Goal: Task Accomplishment & Management: Manage account settings

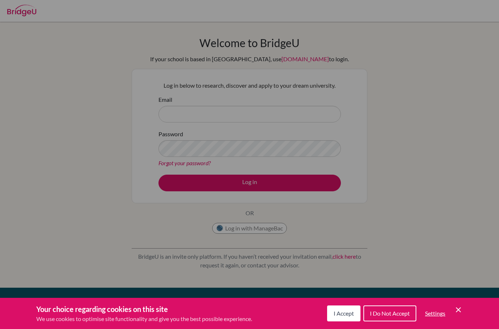
scroll to position [45, 0]
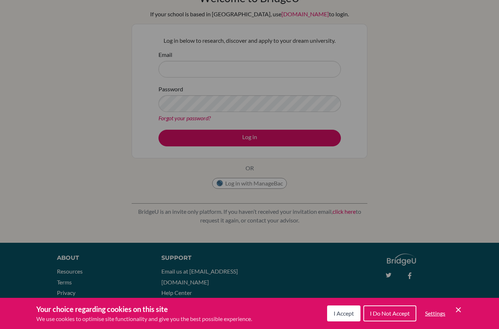
click at [368, 81] on div "Cookie Preferences" at bounding box center [249, 164] width 499 height 329
click at [343, 314] on span "I Accept" at bounding box center [343, 313] width 20 height 7
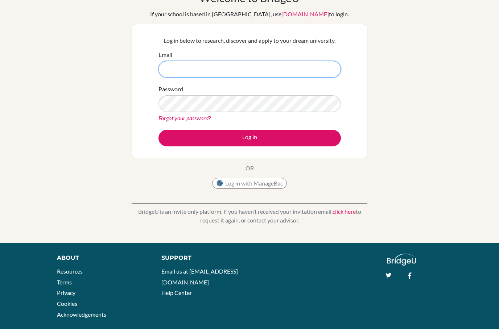
click at [254, 74] on input "Email" at bounding box center [249, 69] width 182 height 17
type input "asha.marth@gmail.com"
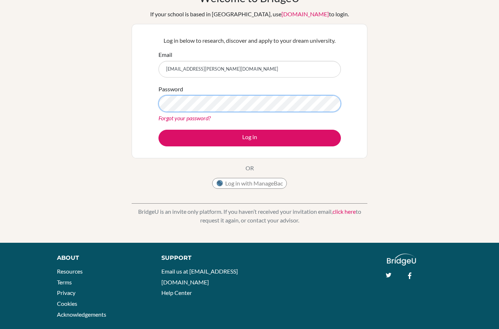
click at [249, 138] on button "Log in" at bounding box center [249, 138] width 182 height 17
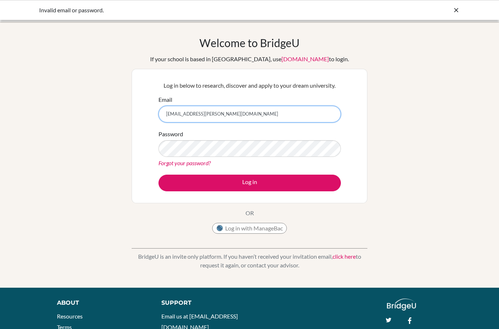
click at [216, 114] on input "[EMAIL_ADDRESS][PERSON_NAME][DOMAIN_NAME]" at bounding box center [249, 114] width 182 height 17
type input "a"
type input "12AMarth@jess.sch.ae"
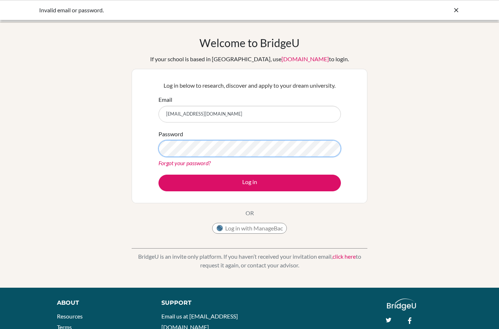
click at [249, 183] on button "Log in" at bounding box center [249, 183] width 182 height 17
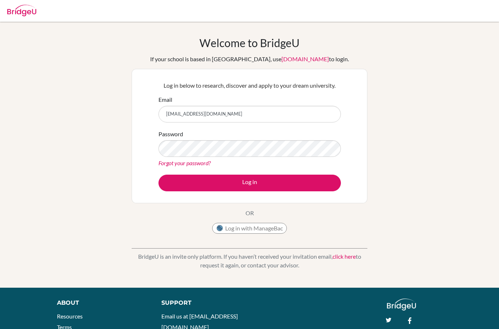
type input "[EMAIL_ADDRESS][DOMAIN_NAME]"
click at [249, 183] on button "Log in" at bounding box center [249, 183] width 182 height 17
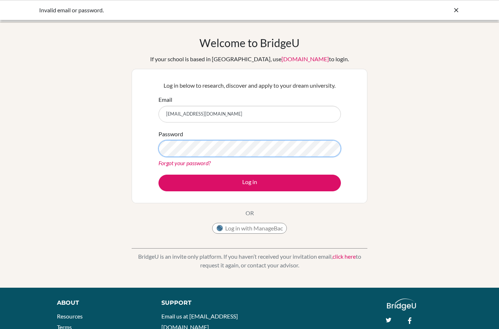
click at [249, 183] on button "Log in" at bounding box center [249, 183] width 182 height 17
